Goal: Check status: Check status

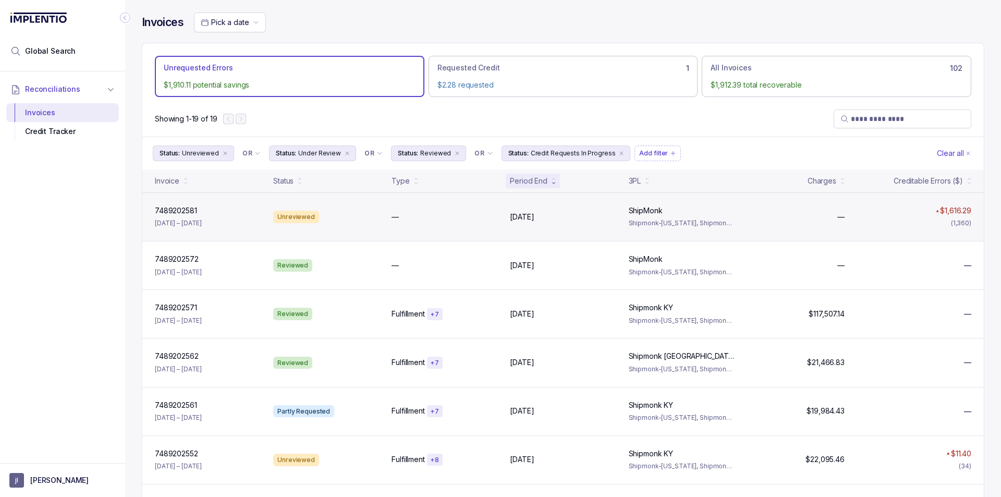
click at [183, 219] on p "[DATE] – [DATE]" at bounding box center [178, 223] width 47 height 10
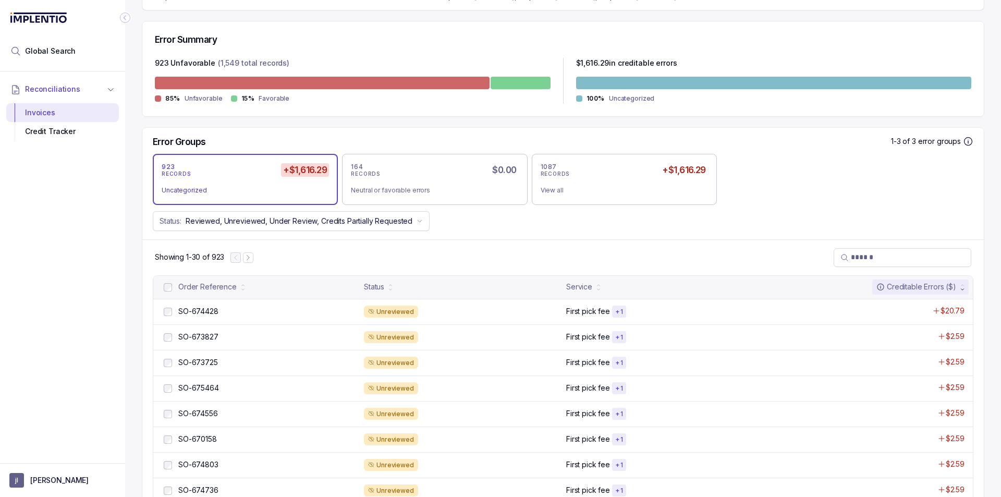
scroll to position [307, 0]
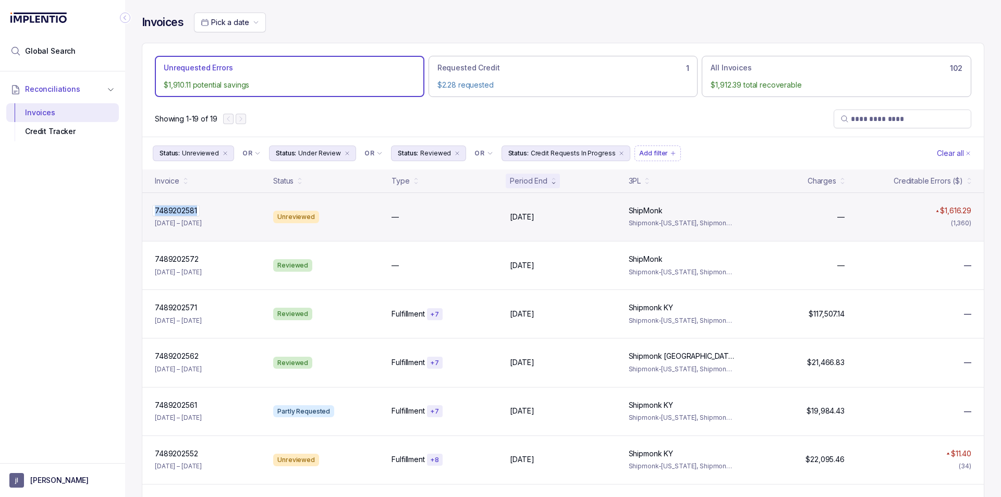
drag, startPoint x: 209, startPoint y: 214, endPoint x: 196, endPoint y: 211, distance: 13.9
click at [196, 211] on div "7489202581 7489202581" at bounding box center [208, 211] width 106 height 10
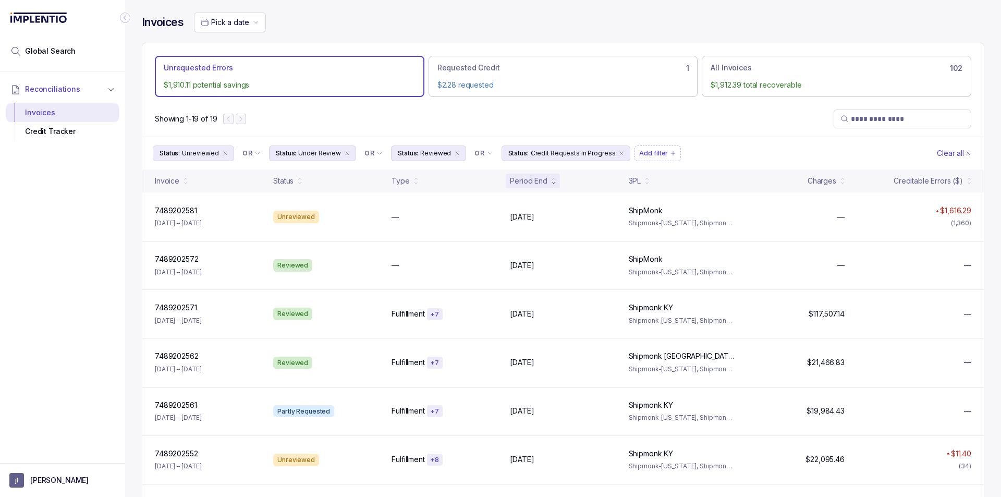
copy div "7489202581"
